Goal: Task Accomplishment & Management: Manage account settings

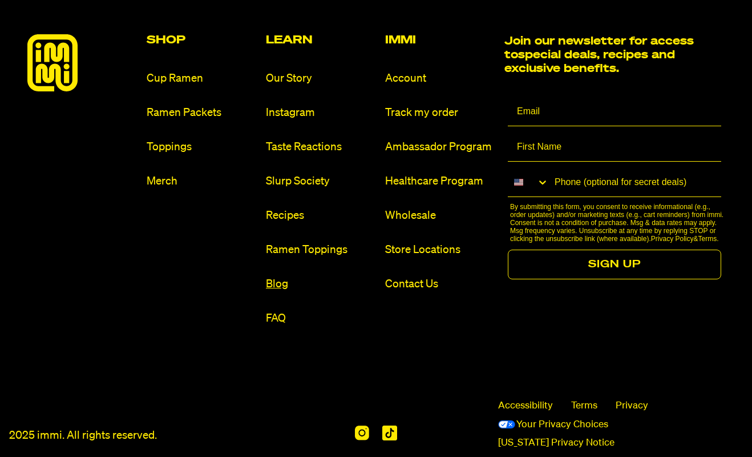
scroll to position [6770, 0]
click at [317, 277] on link "Blog" at bounding box center [321, 284] width 110 height 15
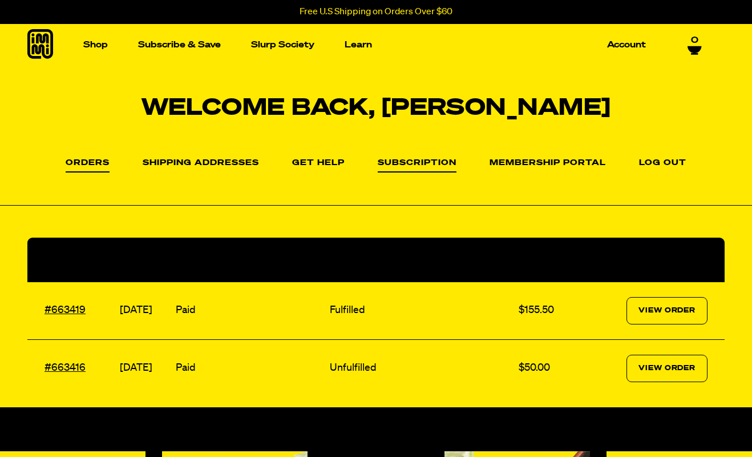
click at [385, 164] on link "Subscription" at bounding box center [417, 166] width 79 height 14
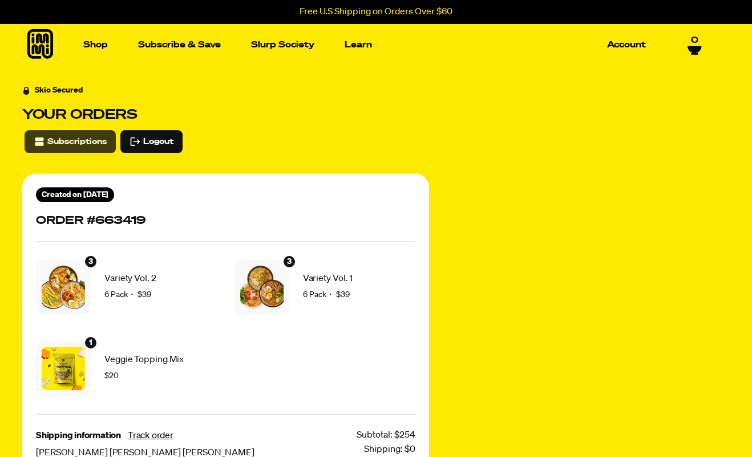
click at [64, 140] on span "Subscriptions" at bounding box center [76, 141] width 59 height 13
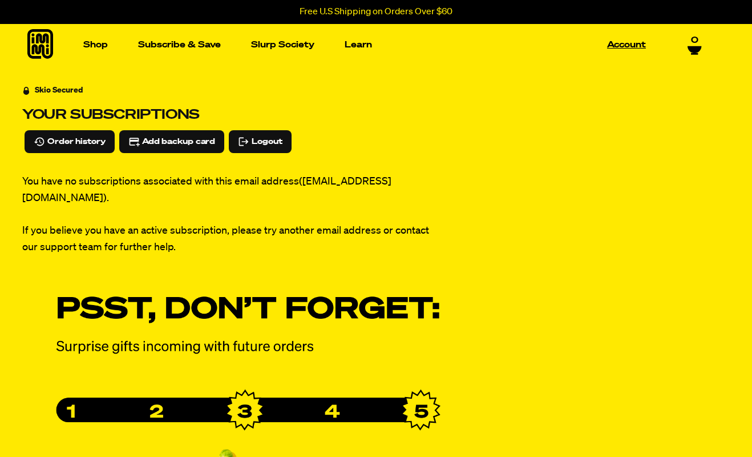
click at [639, 46] on link "Account" at bounding box center [627, 45] width 48 height 18
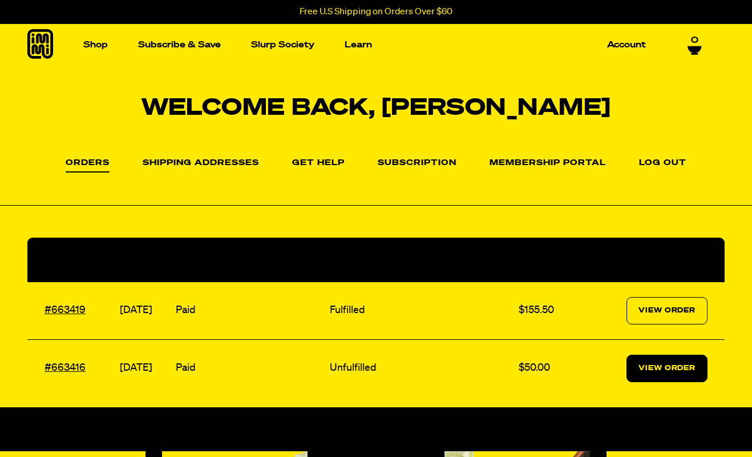
click at [662, 363] on link "View Order" at bounding box center [667, 368] width 81 height 27
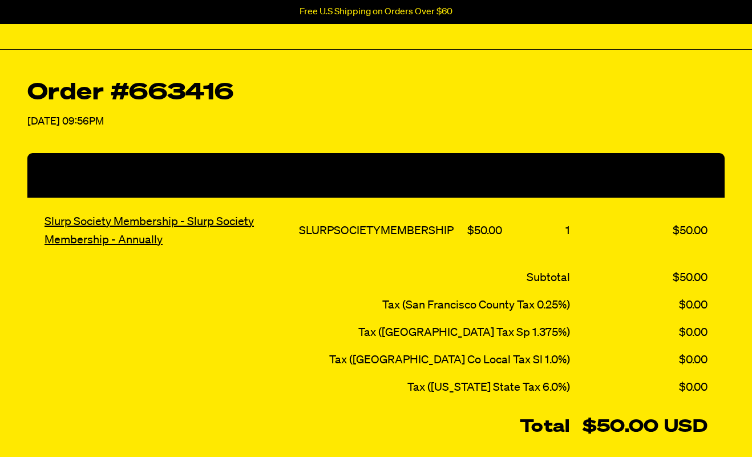
scroll to position [156, 0]
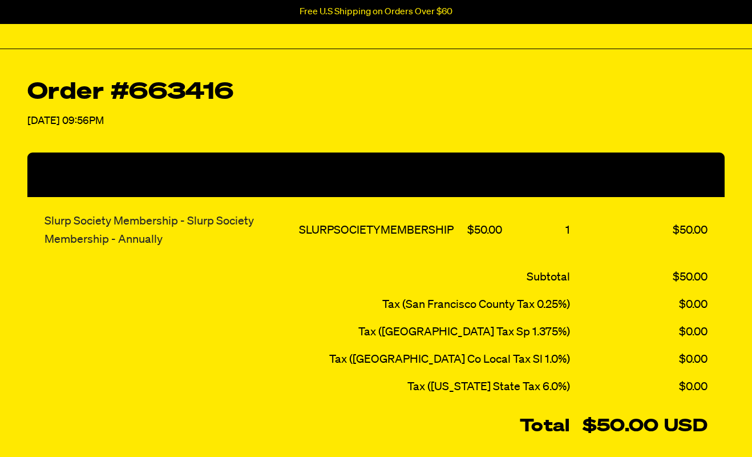
click at [224, 218] on link "Slurp Society Membership - Slurp Society Membership - Annually" at bounding box center [150, 230] width 210 height 30
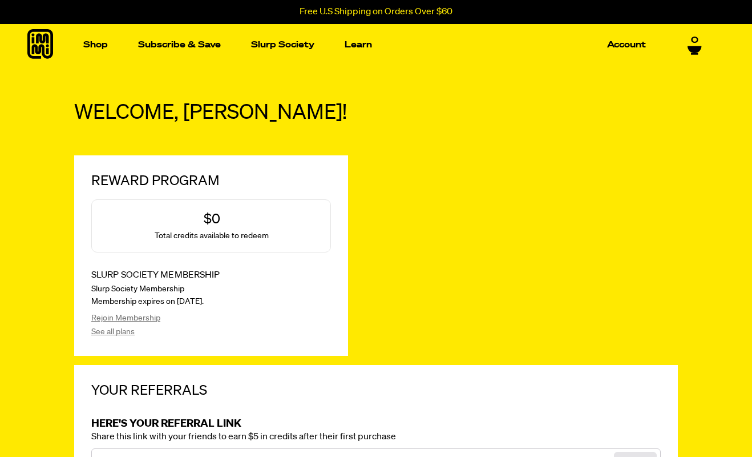
click at [691, 39] on span "0" at bounding box center [694, 40] width 7 height 10
